Goal: Use online tool/utility: Utilize a website feature to perform a specific function

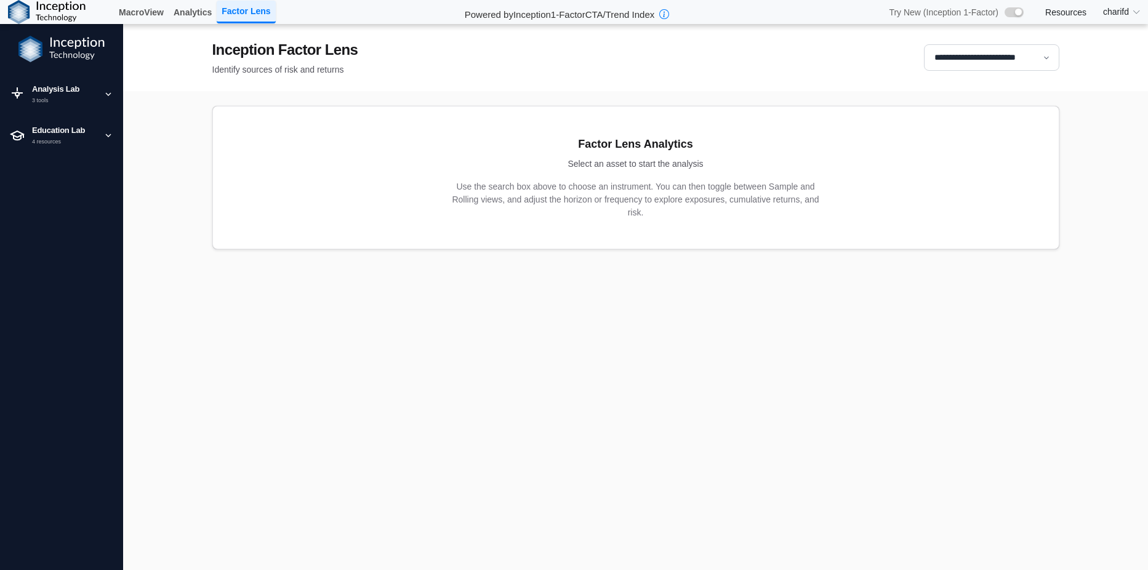
click at [1002, 64] on select "**********" at bounding box center [991, 57] width 135 height 26
select select "**"
click at [924, 44] on select "**********" at bounding box center [991, 57] width 135 height 26
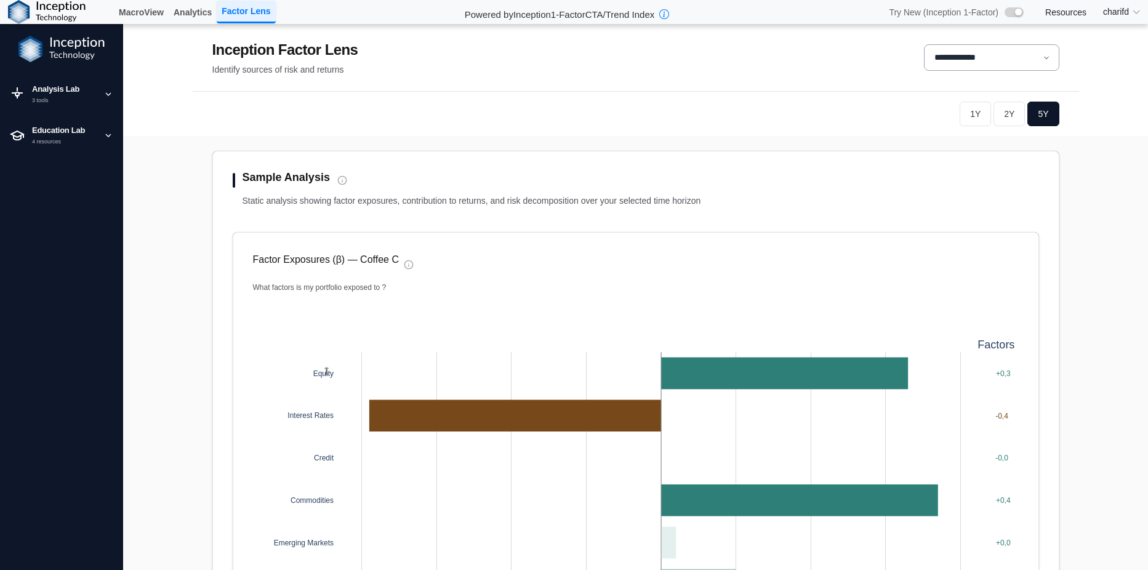
click at [1012, 116] on button "2Y" at bounding box center [1008, 114] width 31 height 25
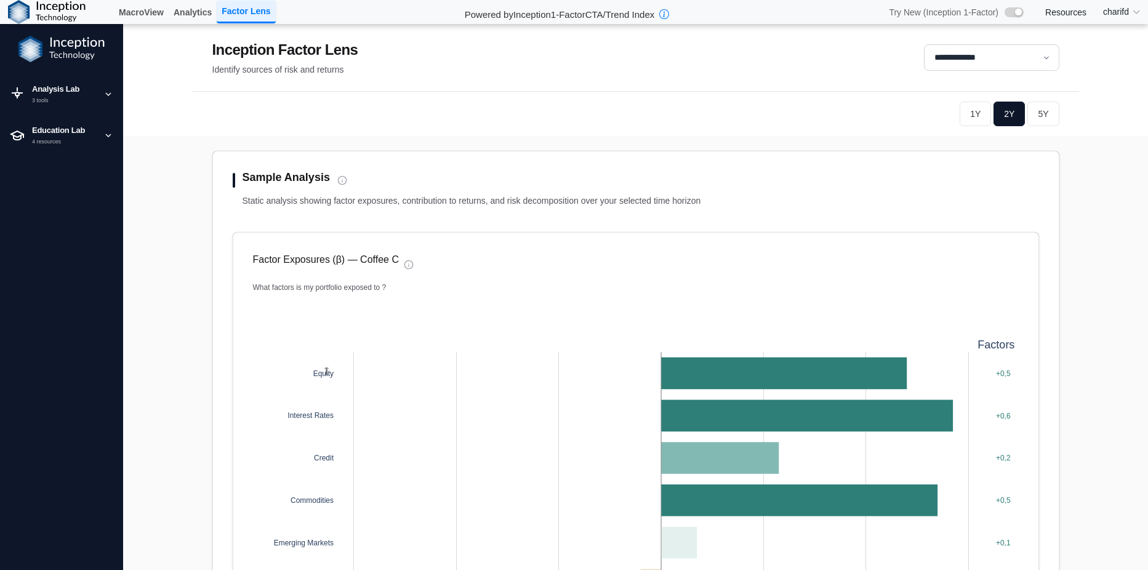
click at [970, 114] on button "1Y" at bounding box center [974, 114] width 31 height 25
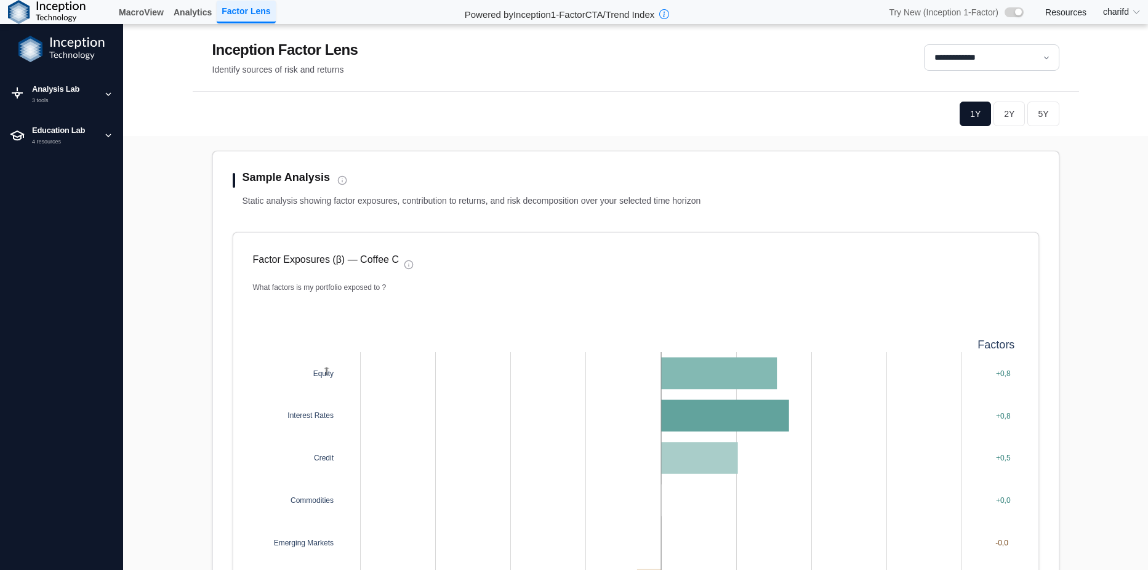
click at [1040, 110] on button "5Y" at bounding box center [1042, 114] width 31 height 25
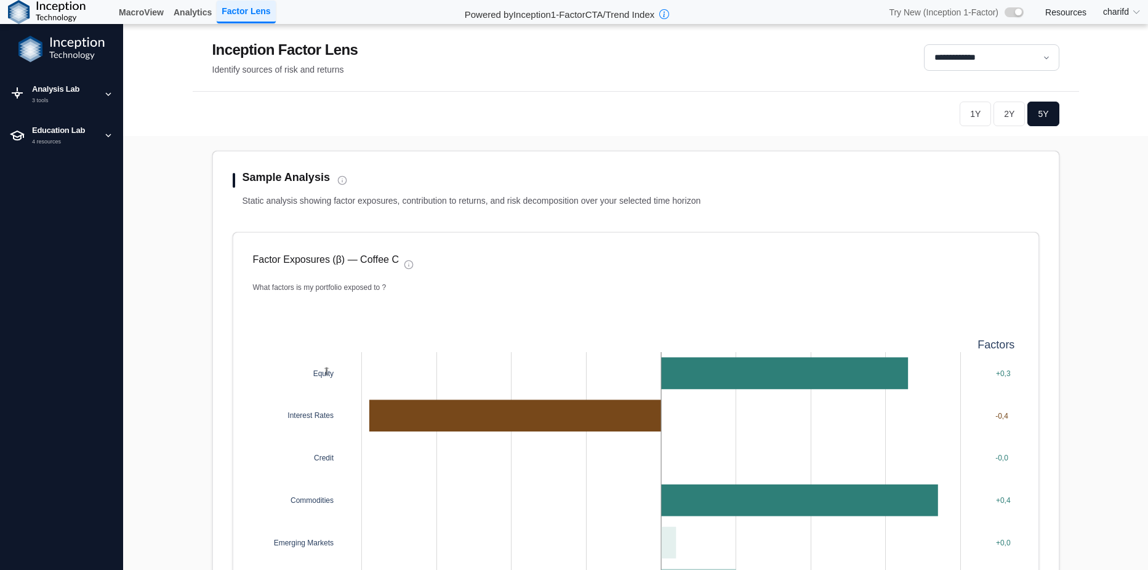
click at [1002, 119] on button "2Y" at bounding box center [1008, 114] width 31 height 25
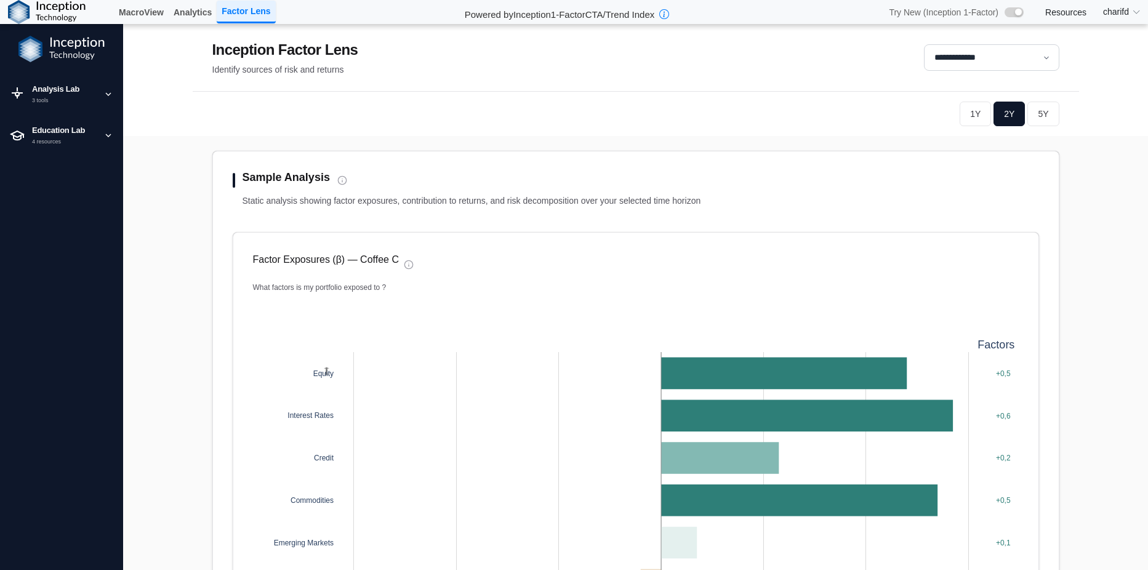
click at [978, 118] on button "1Y" at bounding box center [974, 114] width 31 height 25
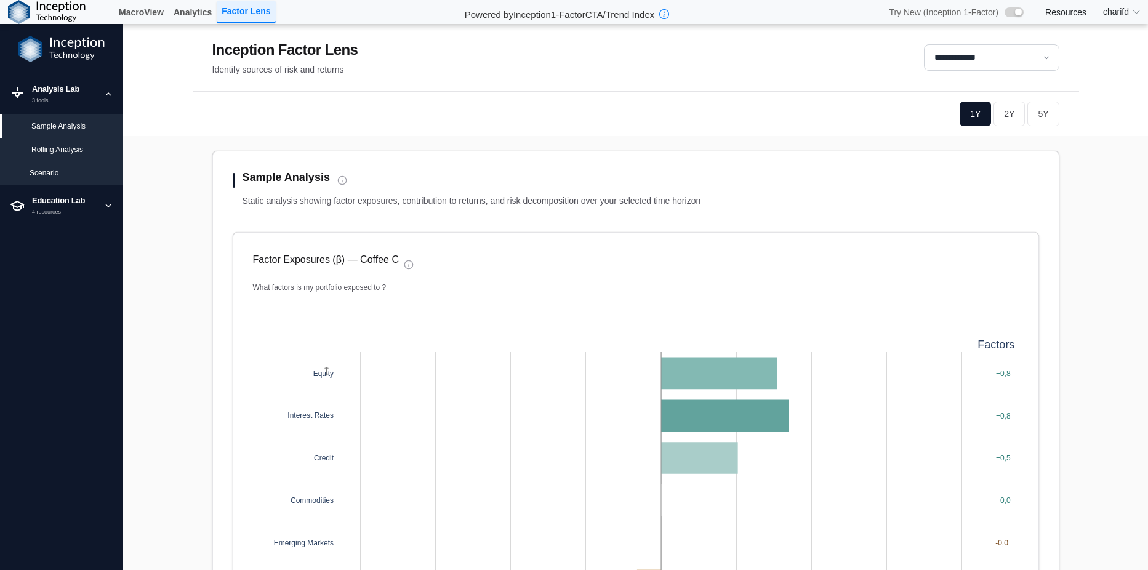
click at [81, 90] on div "Analysis Lab" at bounding box center [64, 89] width 64 height 12
drag, startPoint x: 74, startPoint y: 151, endPoint x: 81, endPoint y: 154, distance: 7.4
click at [75, 152] on div "Rolling Analysis" at bounding box center [72, 149] width 82 height 11
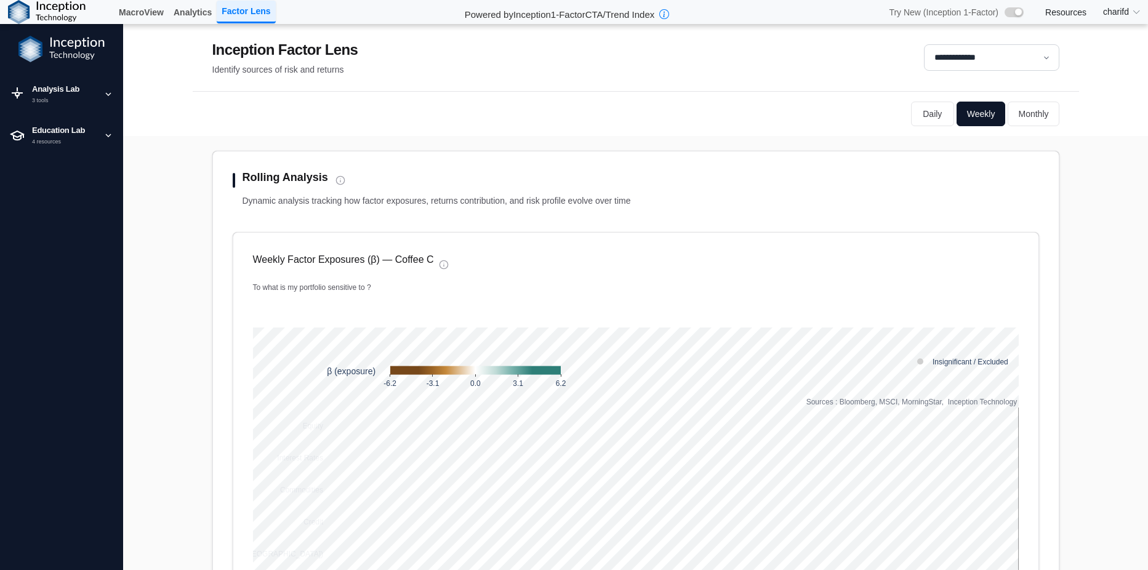
click at [1030, 119] on button "Monthly" at bounding box center [1032, 114] width 51 height 25
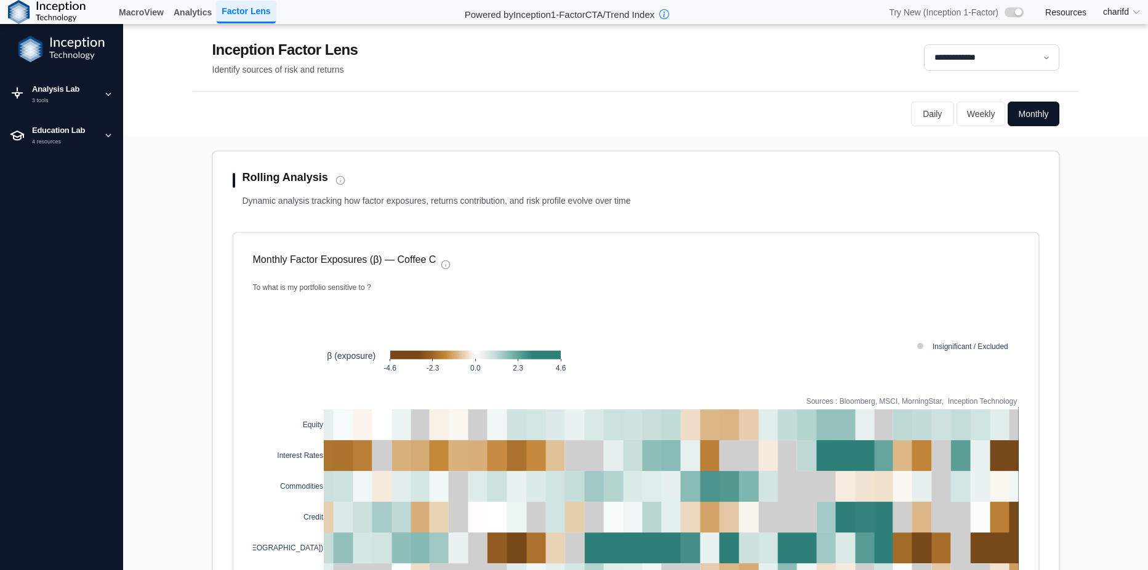
click at [928, 122] on button "Daily" at bounding box center [932, 114] width 43 height 25
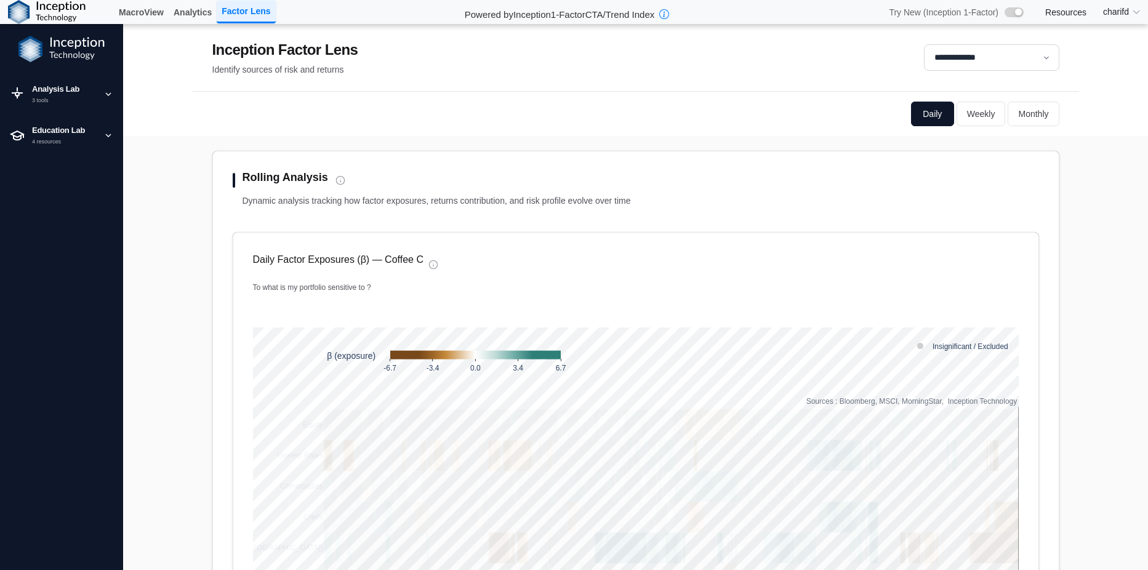
click at [974, 113] on button "Weekly" at bounding box center [980, 114] width 49 height 25
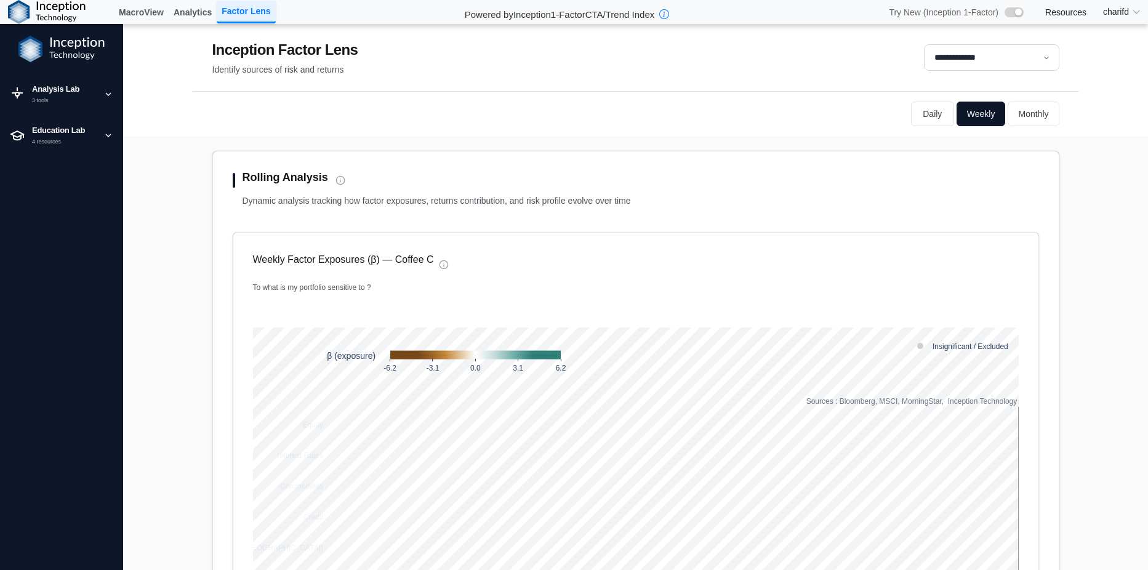
drag, startPoint x: 921, startPoint y: 116, endPoint x: 465, endPoint y: 150, distance: 457.2
click at [921, 116] on button "Daily" at bounding box center [932, 114] width 43 height 25
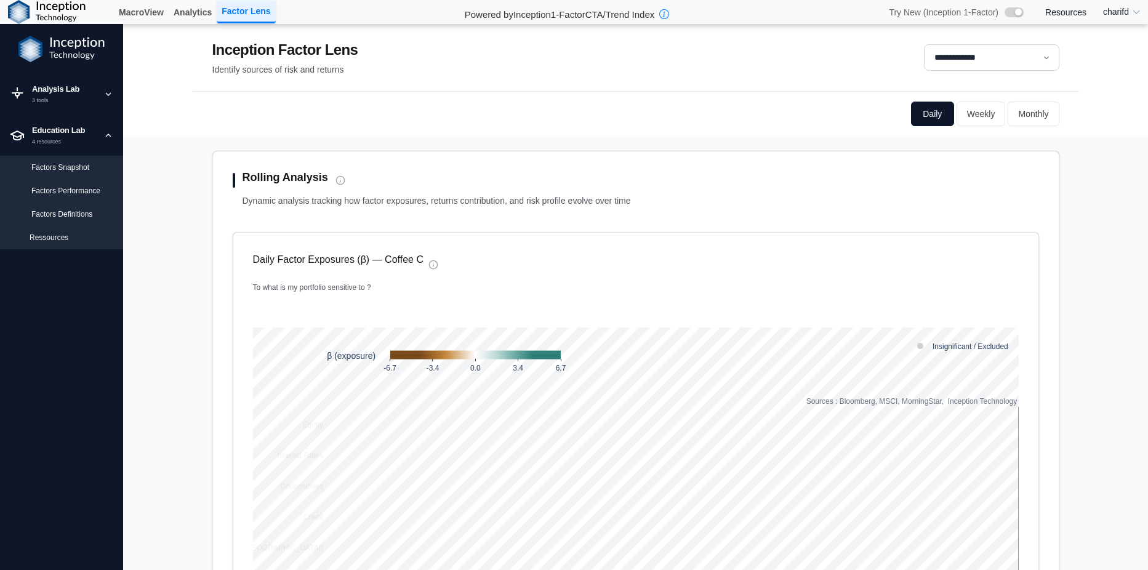
click at [66, 138] on div "4 resources" at bounding box center [64, 142] width 64 height 9
click at [66, 169] on div "Factors Snapshot" at bounding box center [72, 167] width 82 height 11
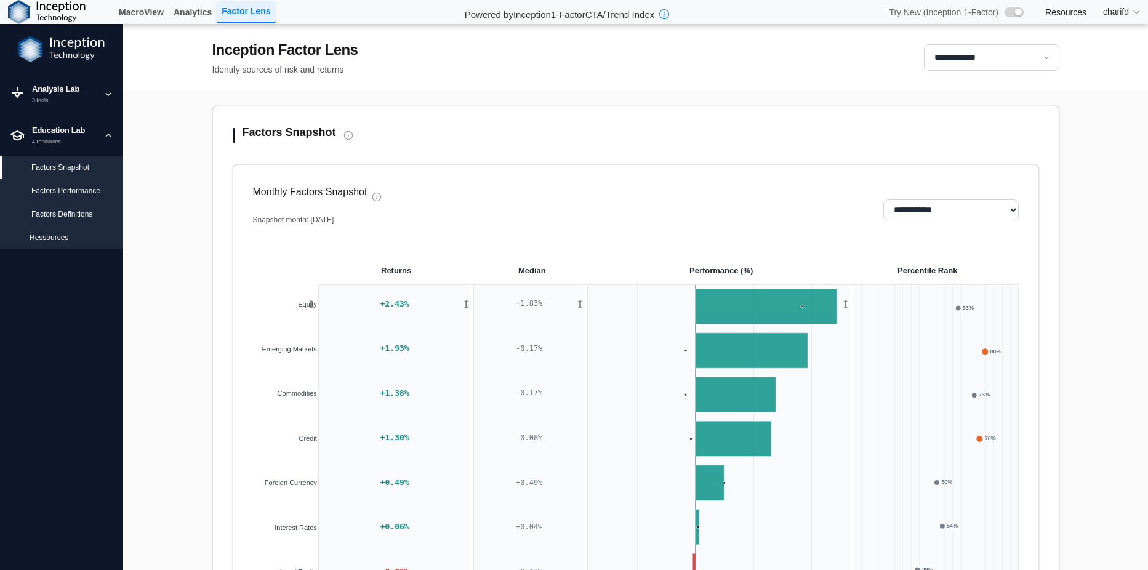
click at [88, 197] on div "Factors Performance" at bounding box center [61, 190] width 123 height 23
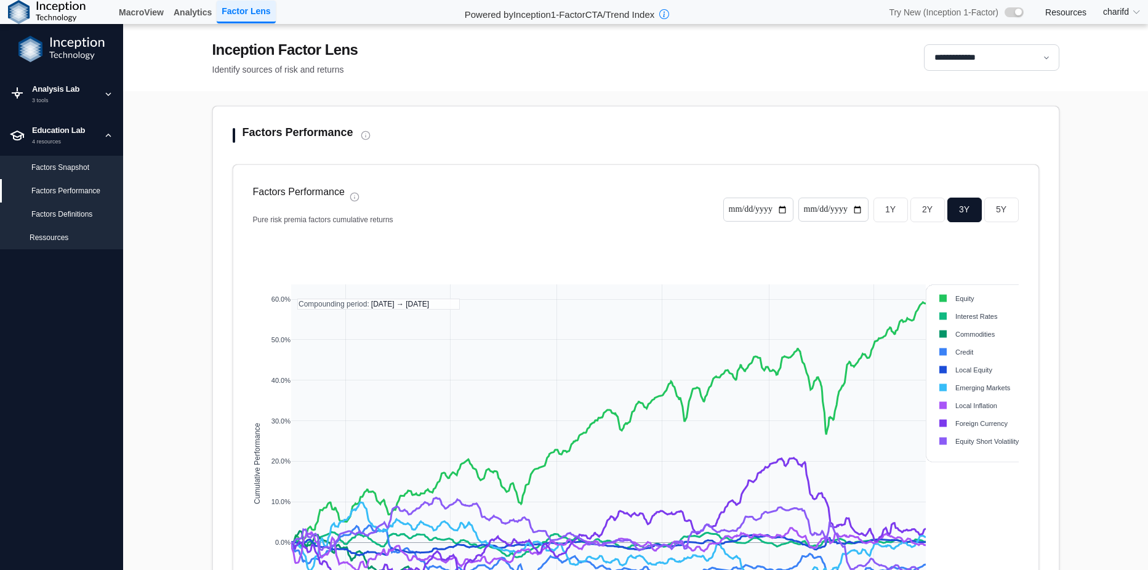
click at [73, 243] on div "Ressources" at bounding box center [72, 237] width 84 height 11
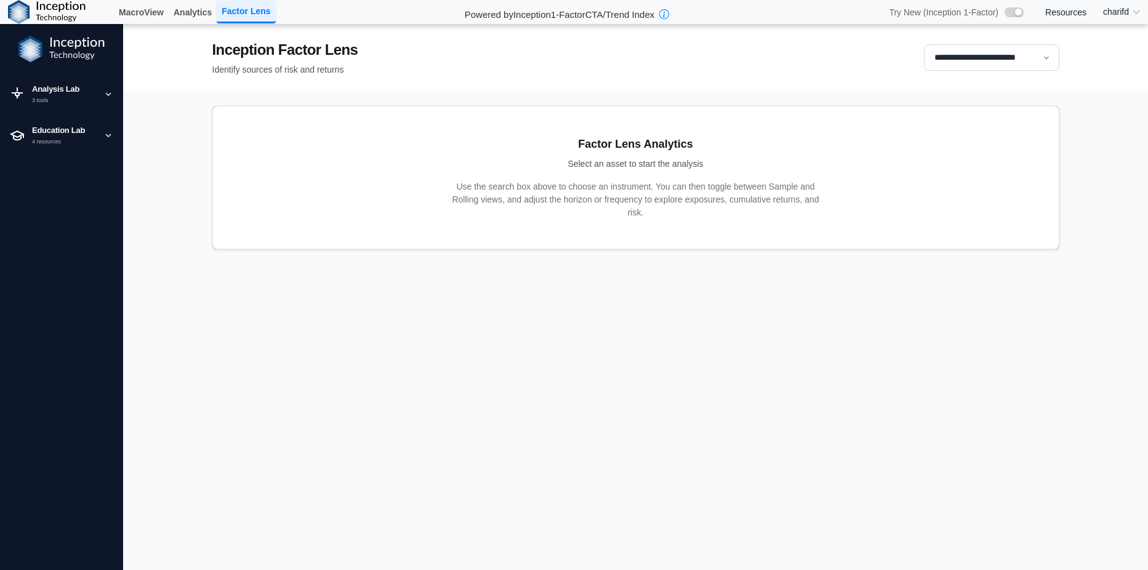
click at [958, 65] on select "**********" at bounding box center [991, 57] width 135 height 26
click at [770, 242] on div "Factor Lens Analytics Select an asset to start the analysis Use the search box …" at bounding box center [635, 177] width 845 height 142
